Goal: Check status: Check status

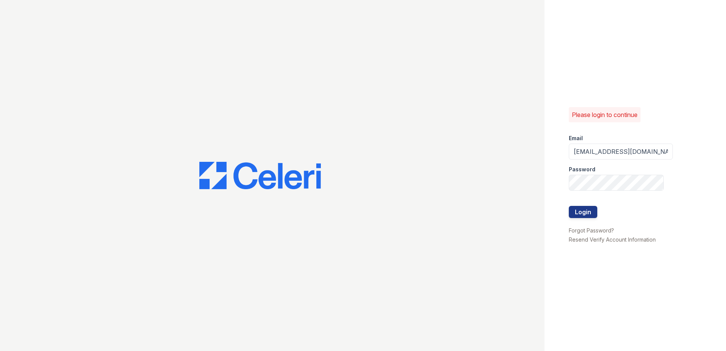
click at [581, 211] on button "Login" at bounding box center [582, 212] width 28 height 12
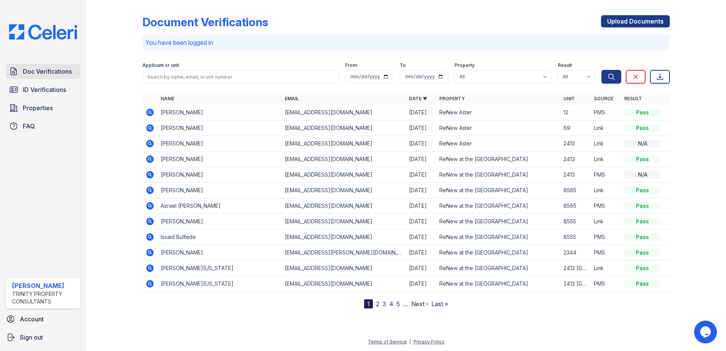
click at [55, 78] on link "Doc Verifications" at bounding box center [43, 71] width 74 height 15
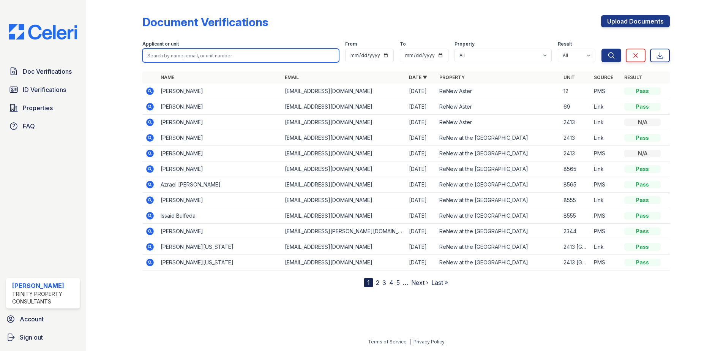
click at [187, 55] on input "search" at bounding box center [240, 56] width 197 height 14
drag, startPoint x: 165, startPoint y: 53, endPoint x: 140, endPoint y: 51, distance: 25.1
click at [140, 51] on div "Document Verifications Upload Documents Filter Applicant or unit MANG From To P…" at bounding box center [405, 149] width 615 height 299
drag, startPoint x: 189, startPoint y: 56, endPoint x: 150, endPoint y: 60, distance: 40.1
click at [150, 60] on input "MAN" at bounding box center [240, 56] width 197 height 14
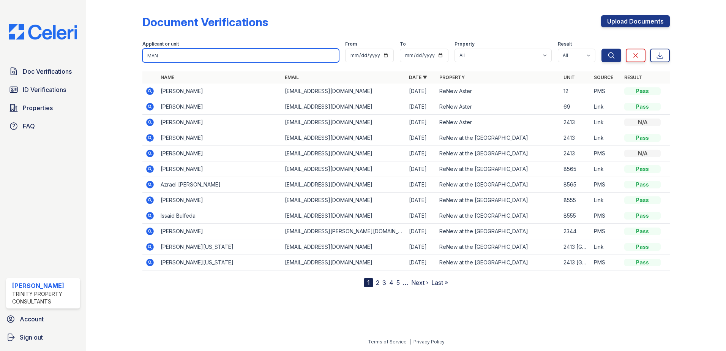
type input "M"
click at [222, 56] on input "search" at bounding box center [240, 56] width 197 height 14
type input "[PERSON_NAME]"
click at [601, 49] on button "Search" at bounding box center [611, 56] width 20 height 14
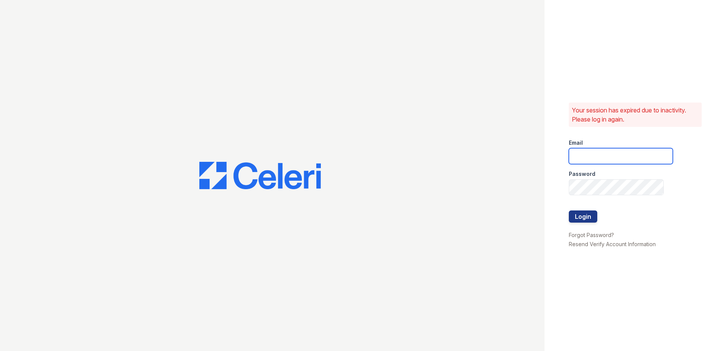
type input "sgasanov@trinity-pm.com"
click at [588, 211] on button "Login" at bounding box center [582, 216] width 28 height 12
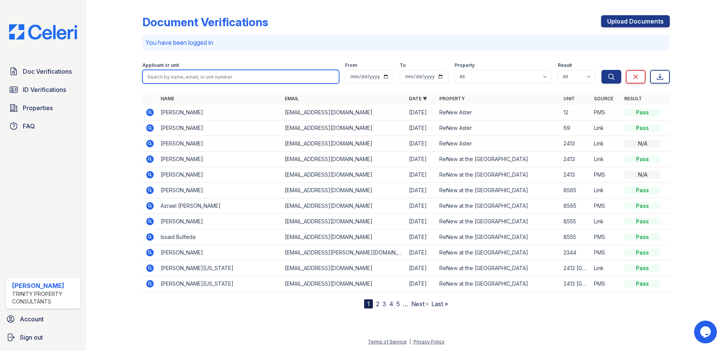
click at [190, 82] on input "search" at bounding box center [240, 77] width 197 height 14
type input "[PERSON_NAME]"
click at [601, 70] on button "Search" at bounding box center [611, 77] width 20 height 14
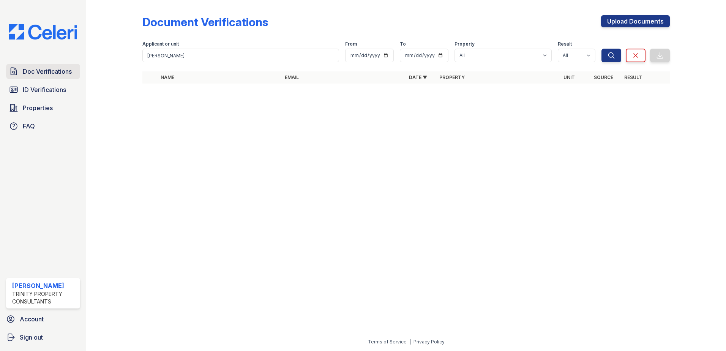
click at [36, 72] on span "Doc Verifications" at bounding box center [47, 71] width 49 height 9
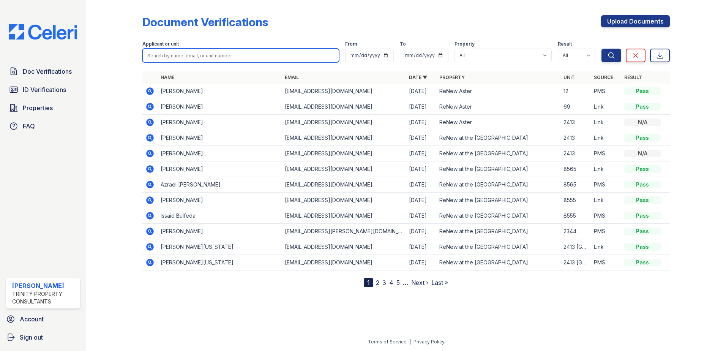
click at [209, 55] on input "search" at bounding box center [240, 56] width 197 height 14
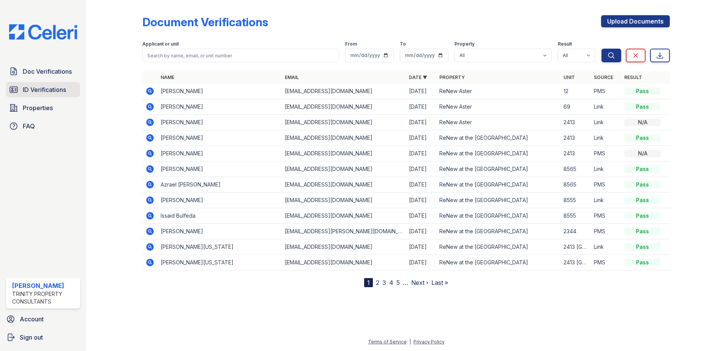
click at [30, 97] on div "Doc Verifications ID Verifications Properties FAQ" at bounding box center [43, 99] width 80 height 70
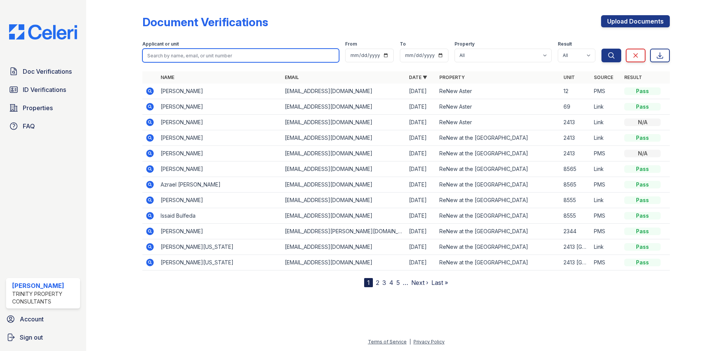
click at [229, 56] on input "search" at bounding box center [240, 56] width 197 height 14
drag, startPoint x: 183, startPoint y: 58, endPoint x: 110, endPoint y: 41, distance: 74.7
click at [110, 41] on div "Document Verifications Upload Documents Filter Applicant or unit [PERSON_NAME] …" at bounding box center [405, 149] width 615 height 299
type input "[PERSON_NAME]"
click at [601, 49] on button "Search" at bounding box center [611, 56] width 20 height 14
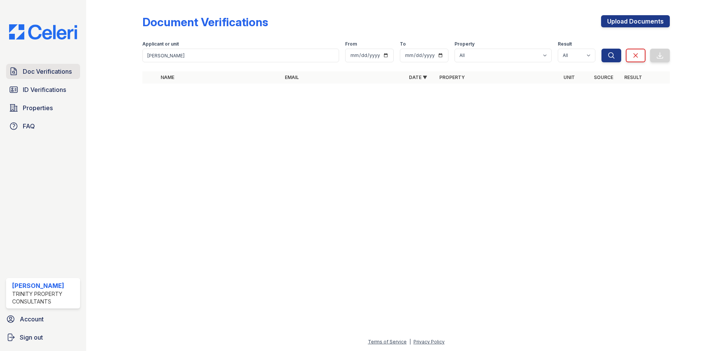
click at [29, 71] on span "Doc Verifications" at bounding box center [47, 71] width 49 height 9
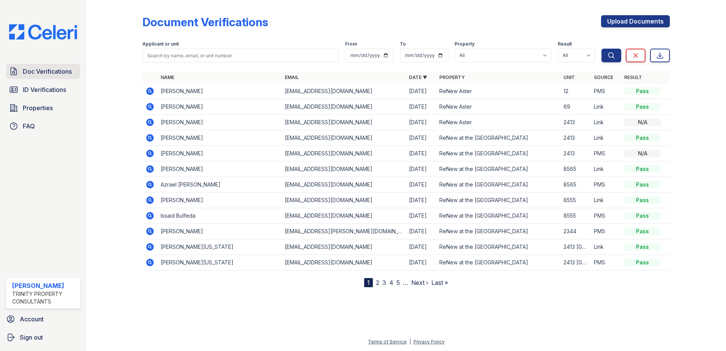
click at [50, 77] on link "Doc Verifications" at bounding box center [43, 71] width 74 height 15
click at [32, 71] on span "Doc Verifications" at bounding box center [47, 71] width 49 height 9
click at [47, 87] on span "ID Verifications" at bounding box center [44, 89] width 43 height 9
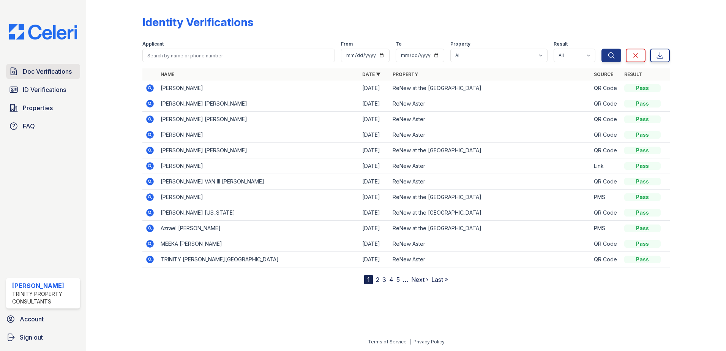
click at [51, 69] on span "Doc Verifications" at bounding box center [47, 71] width 49 height 9
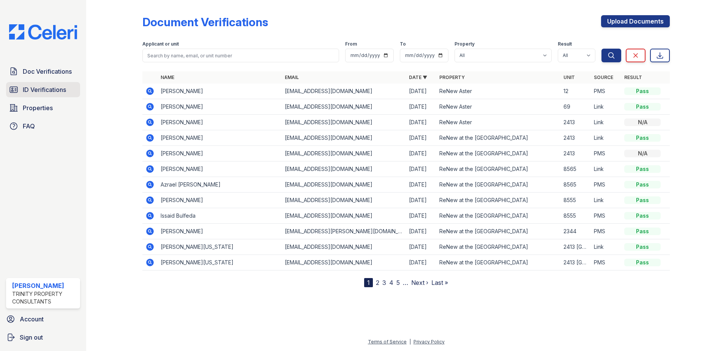
click at [41, 94] on span "ID Verifications" at bounding box center [44, 89] width 43 height 9
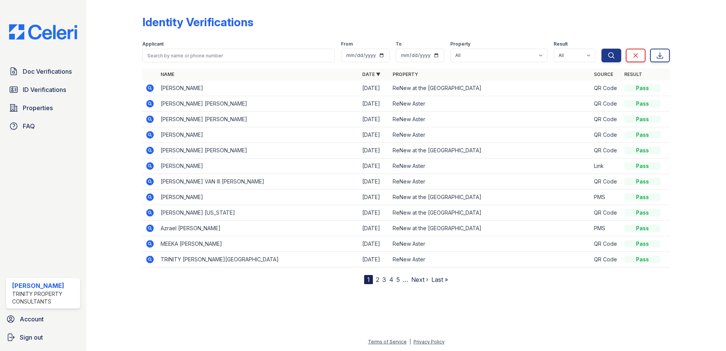
click at [221, 90] on td "JACQUELYN RAPHEAL MANGUM" at bounding box center [257, 88] width 201 height 16
click at [145, 89] on icon at bounding box center [149, 87] width 9 height 9
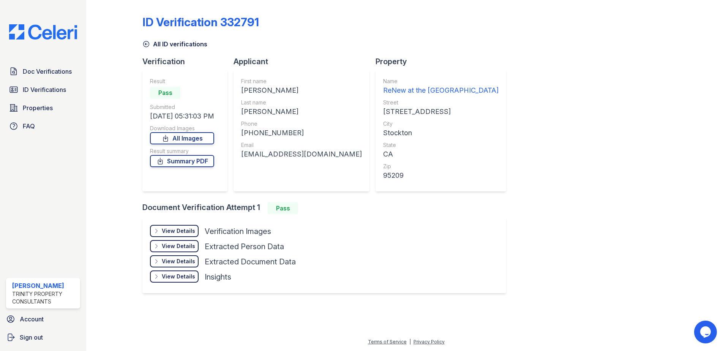
drag, startPoint x: 144, startPoint y: 25, endPoint x: 265, endPoint y: 26, distance: 121.4
click at [265, 26] on div "ID Verification 332791" at bounding box center [405, 25] width 527 height 20
drag, startPoint x: 259, startPoint y: 27, endPoint x: 249, endPoint y: 26, distance: 10.7
copy div "ID Verification 332791"
click at [184, 163] on link "Summary PDF" at bounding box center [182, 161] width 64 height 12
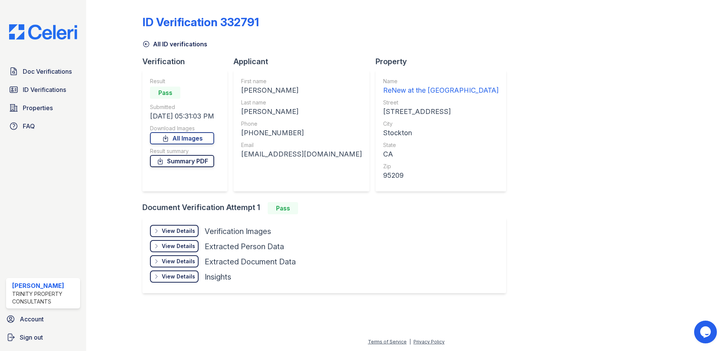
click at [193, 159] on link "Summary PDF" at bounding box center [182, 161] width 64 height 12
